Goal: Information Seeking & Learning: Learn about a topic

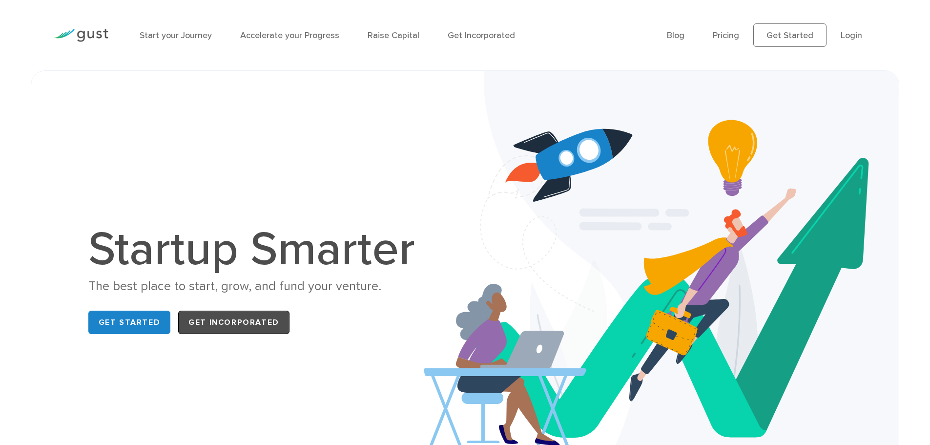
click at [221, 327] on link "Get Incorporated" at bounding box center [233, 321] width 111 height 23
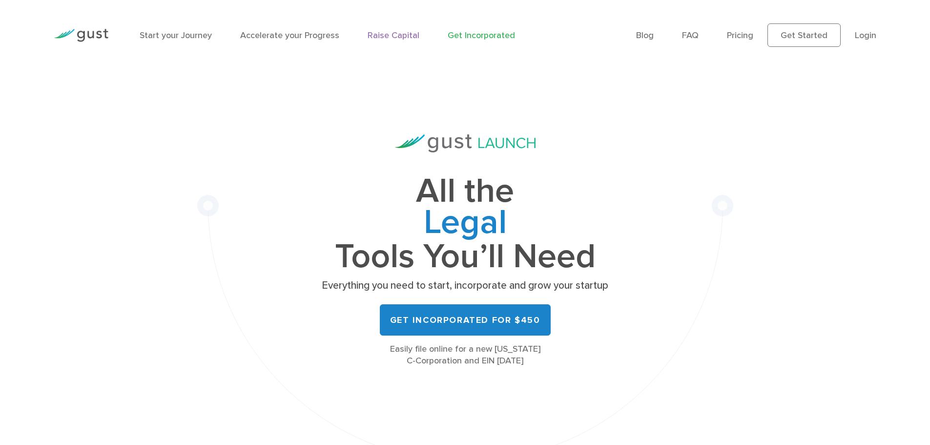
click at [373, 33] on link "Raise Capital" at bounding box center [394, 35] width 52 height 10
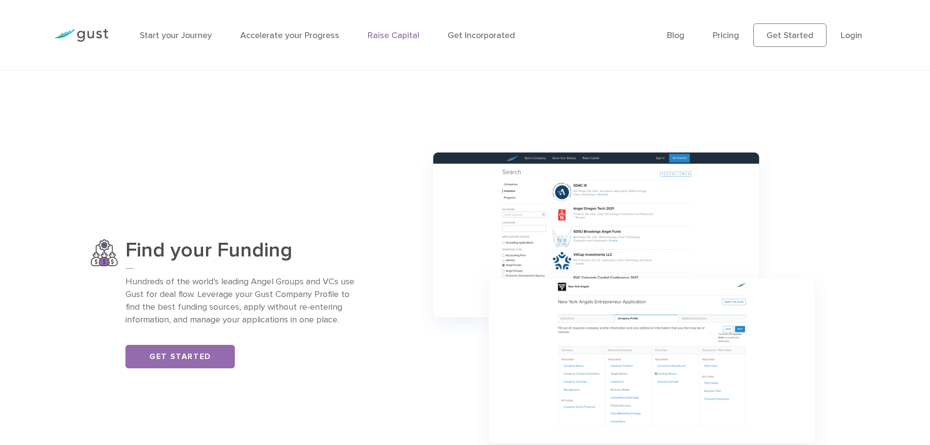
scroll to position [732, 0]
